Goal: Use online tool/utility: Utilize a website feature to perform a specific function

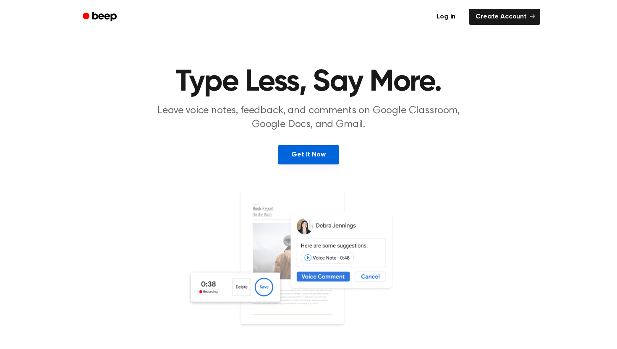
click at [321, 162] on link "Get It Now" at bounding box center [308, 154] width 61 height 19
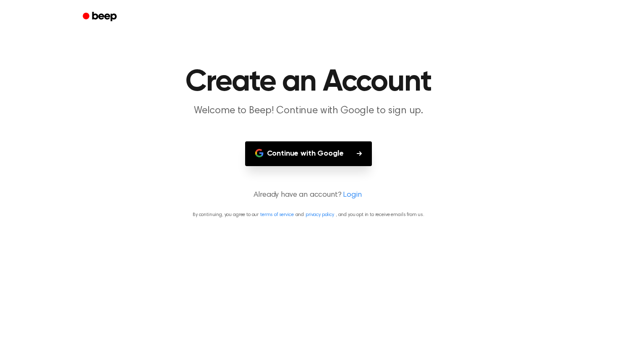
click at [321, 162] on button "Continue with Google" at bounding box center [308, 153] width 127 height 25
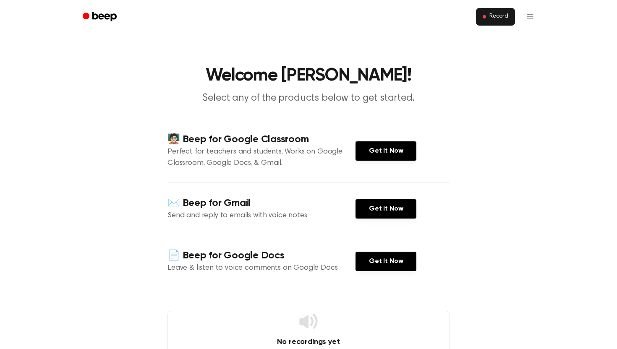
click at [494, 14] on span "Record" at bounding box center [498, 17] width 19 height 8
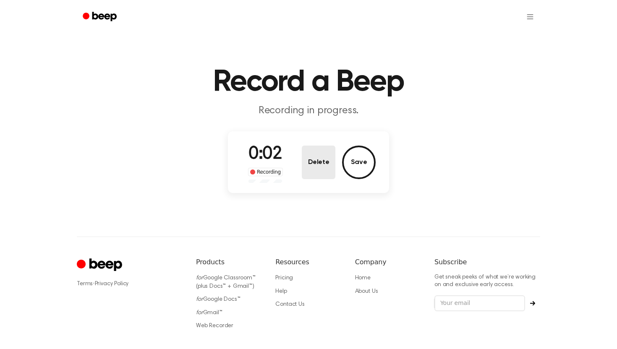
click at [322, 154] on button "Delete" at bounding box center [319, 163] width 34 height 34
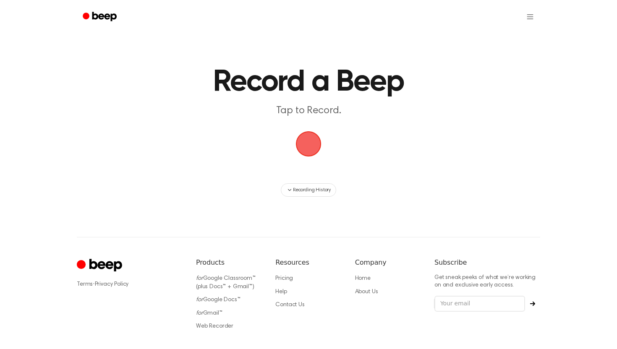
click at [315, 148] on span "button" at bounding box center [308, 143] width 47 height 47
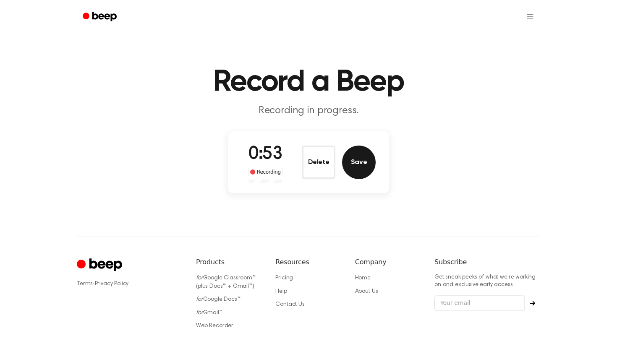
click at [367, 173] on button "Save" at bounding box center [359, 163] width 34 height 34
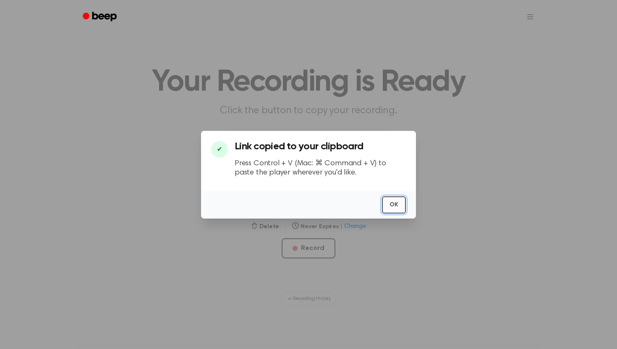
click at [396, 206] on button "OK" at bounding box center [394, 204] width 24 height 17
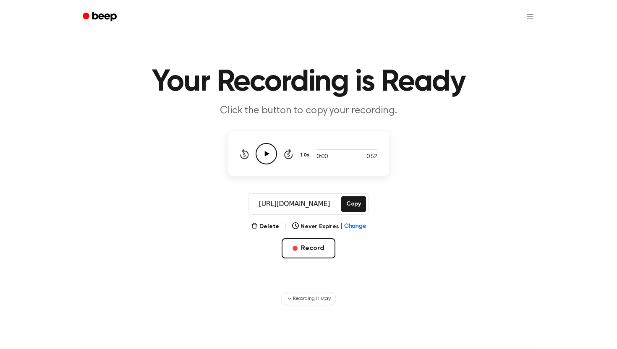
click at [274, 156] on icon "Play Audio" at bounding box center [265, 153] width 21 height 21
click at [271, 152] on icon "Pause Audio" at bounding box center [265, 153] width 21 height 21
click at [352, 213] on div "[URL][DOMAIN_NAME] Copy" at bounding box center [308, 204] width 120 height 22
click at [370, 192] on main "Your Recording is Ready Click the button to copy your recording. 0:07 0:52 1.0x…" at bounding box center [308, 152] width 617 height 305
click at [360, 201] on button "Copy" at bounding box center [353, 204] width 25 height 16
